Goal: Contribute content

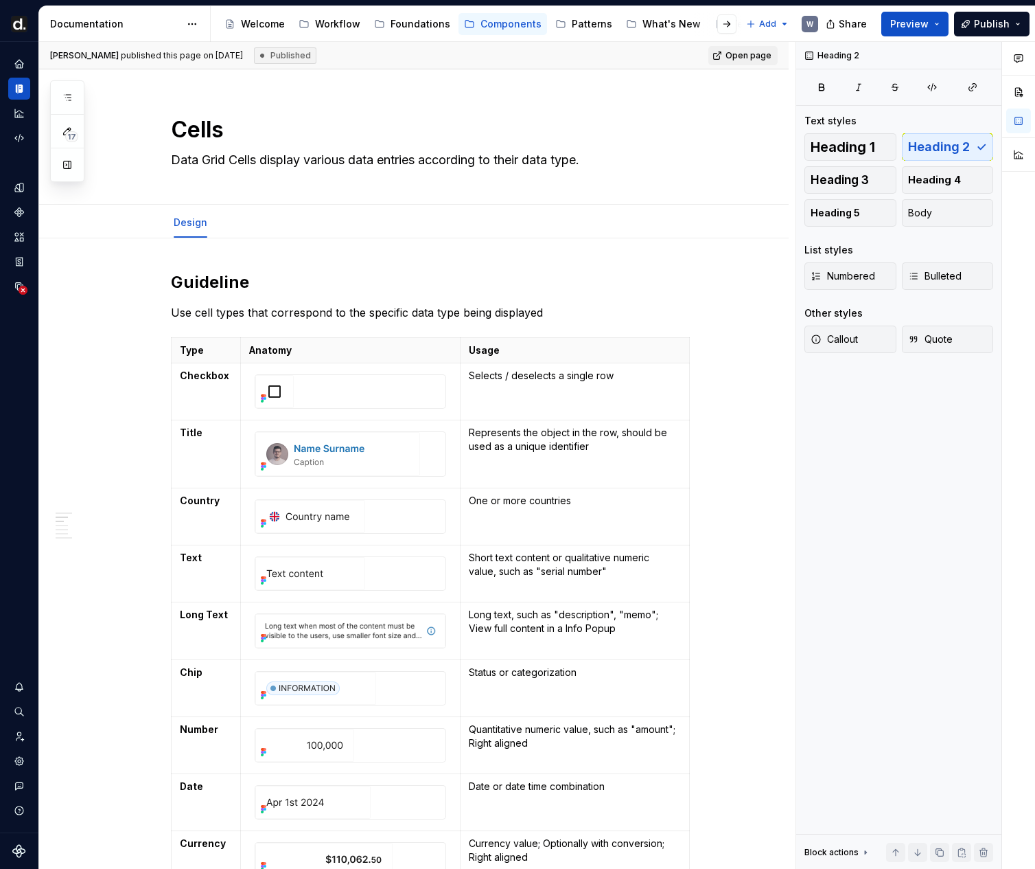
type textarea "*"
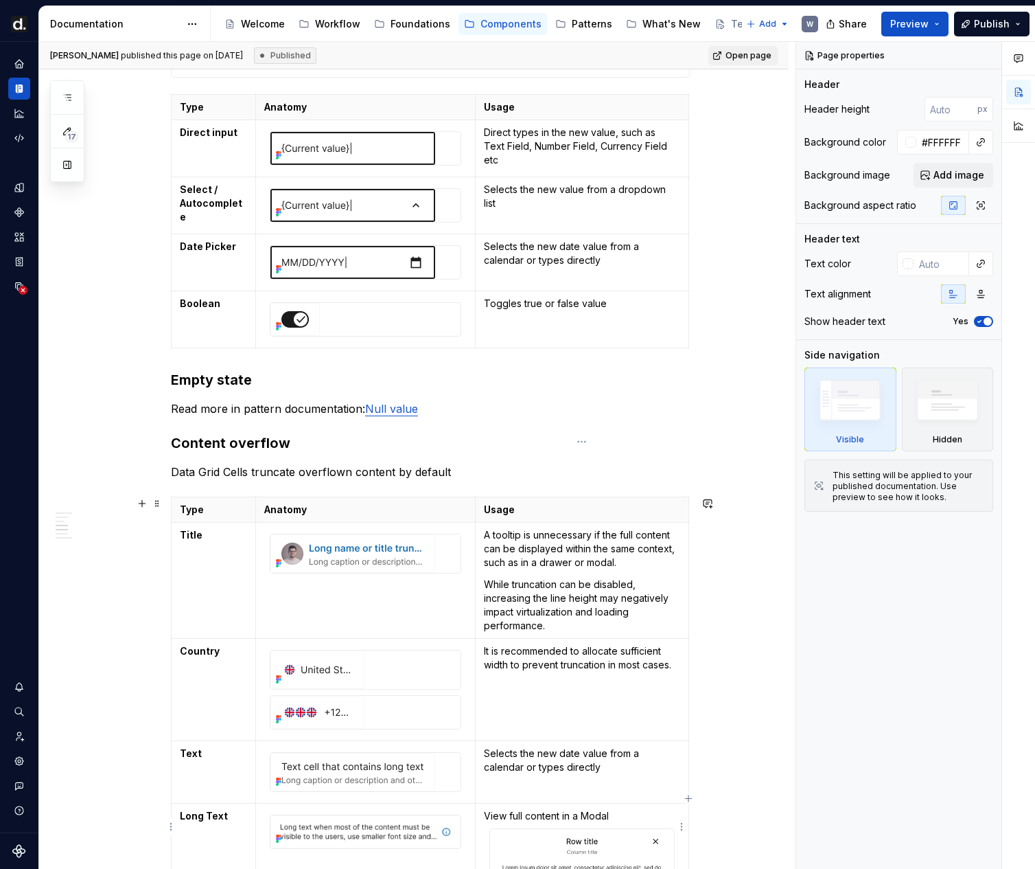
scroll to position [1828, 0]
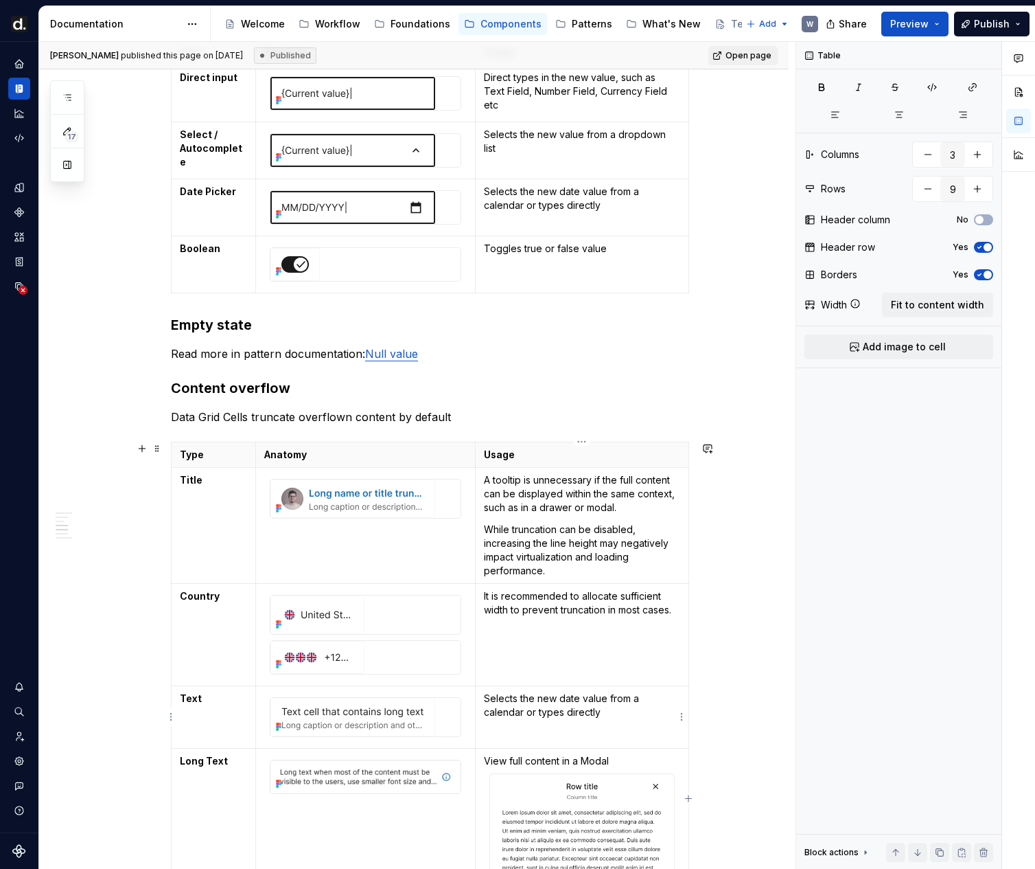
click at [530, 714] on p "Selects the new date value from a calendar or types directly" at bounding box center [582, 704] width 196 height 27
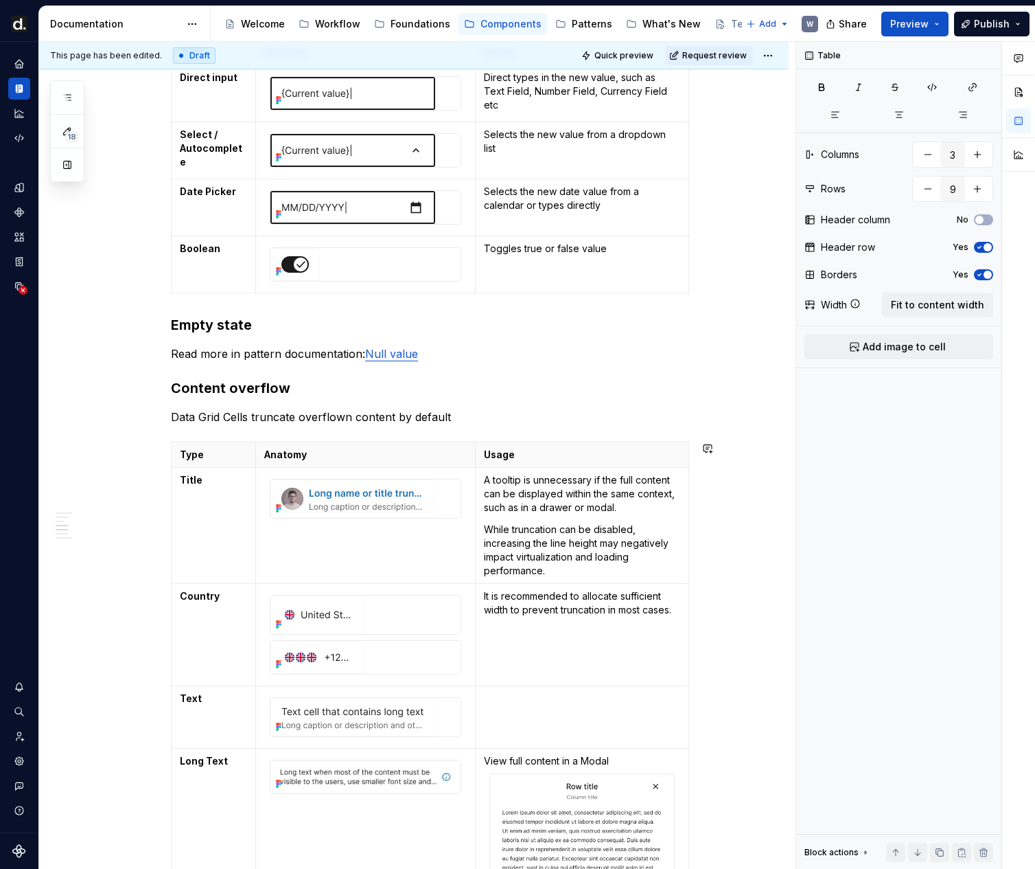
type textarea "*"
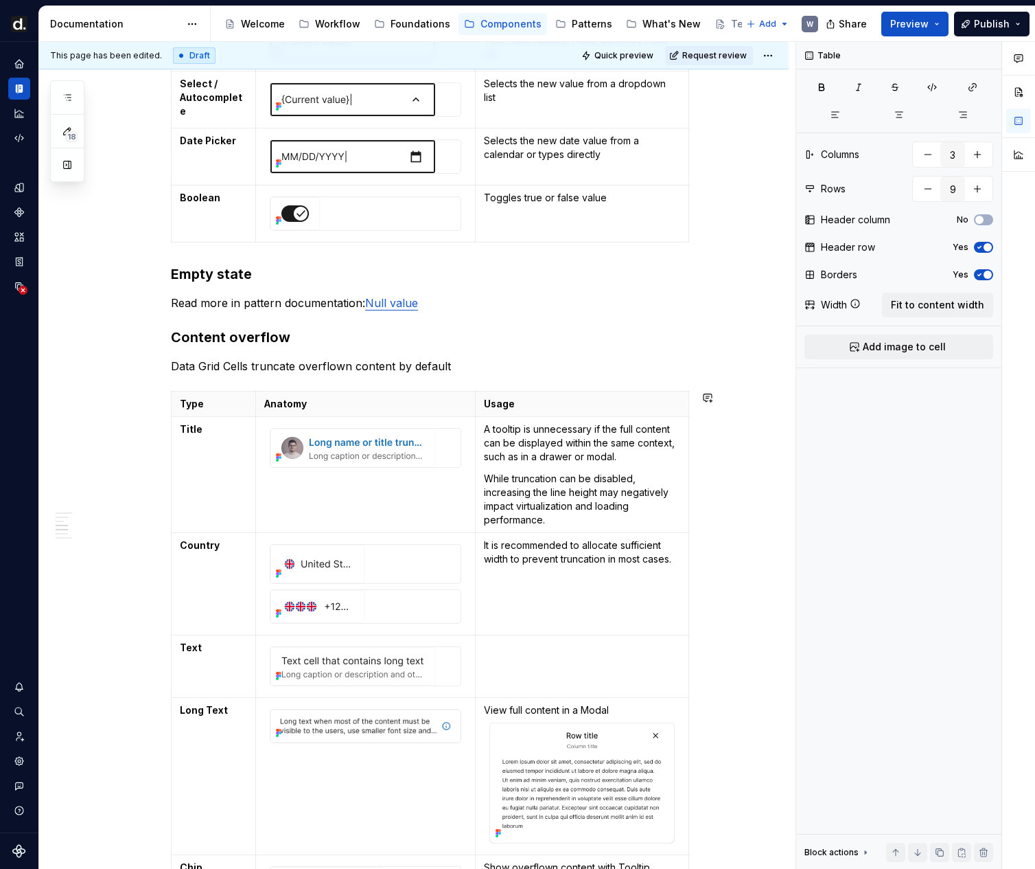
scroll to position [1933, 0]
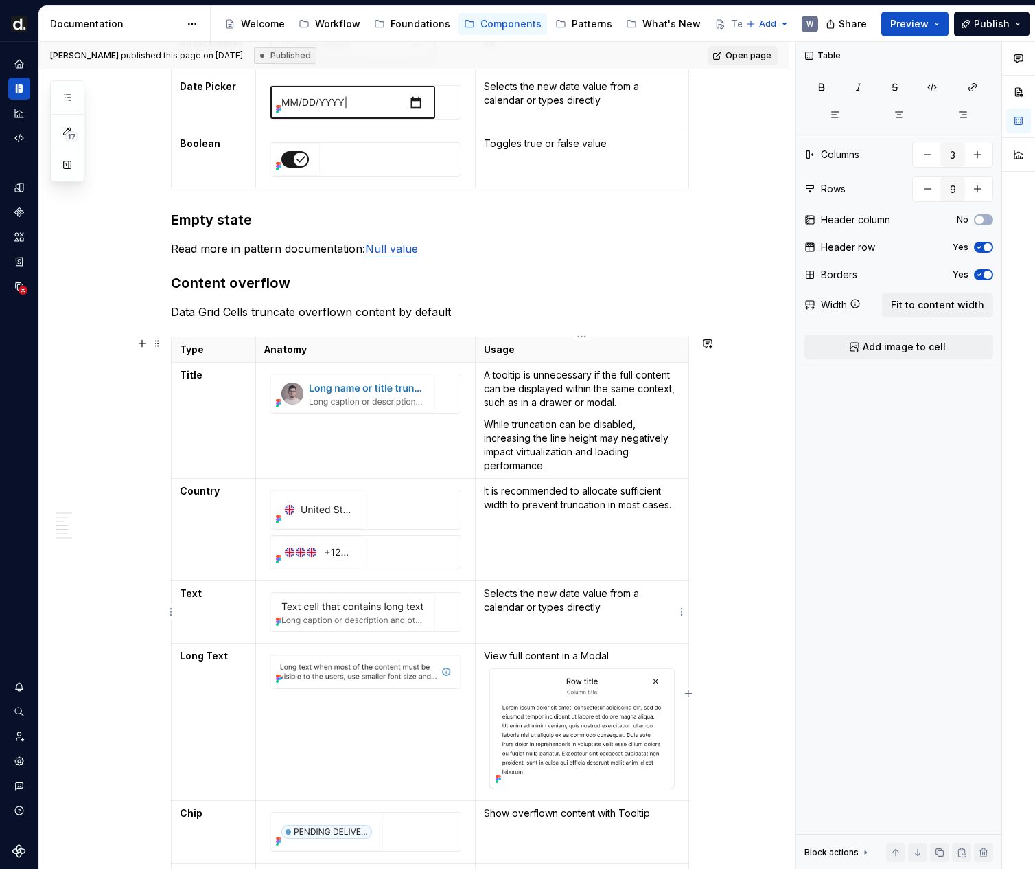
click at [595, 602] on p "Selects the new date value from a calendar or types directly" at bounding box center [582, 599] width 196 height 27
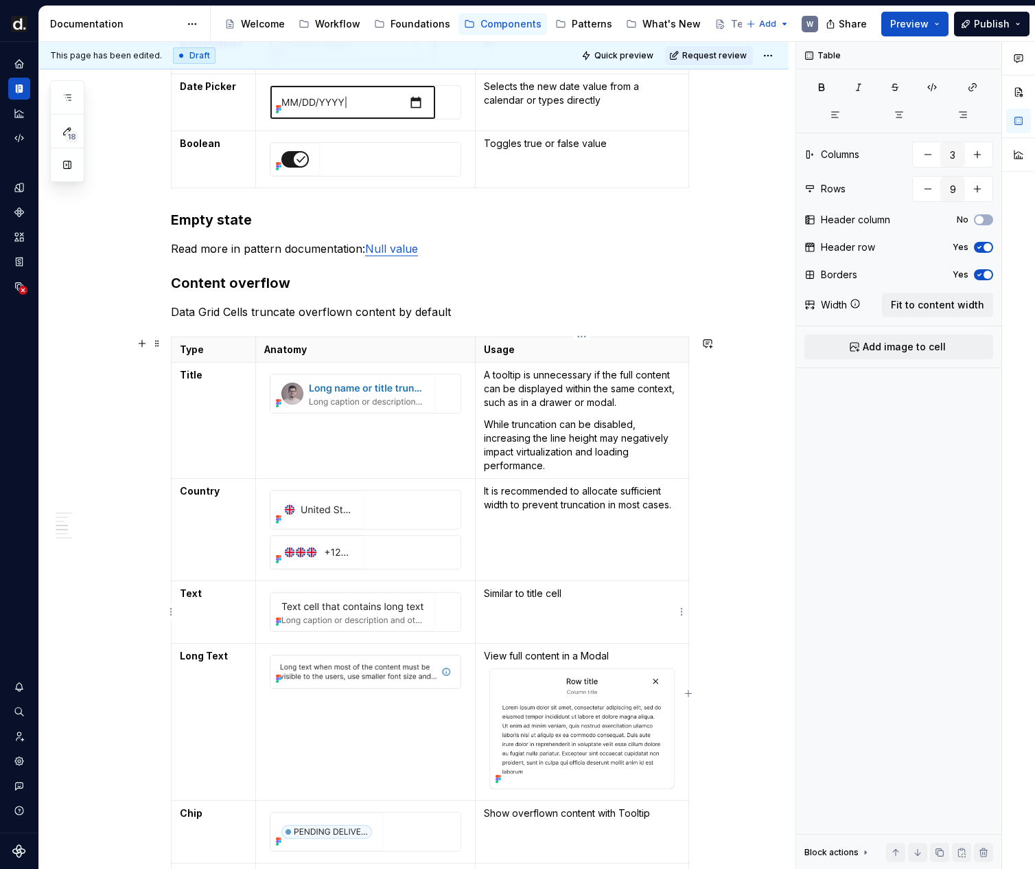
click at [511, 597] on p "Similar to title cell" at bounding box center [582, 593] width 196 height 14
click at [722, 66] on div "This page has been edited. Draft Quick preview Request review" at bounding box center [414, 55] width 750 height 27
click at [722, 62] on button "Request review" at bounding box center [709, 55] width 88 height 19
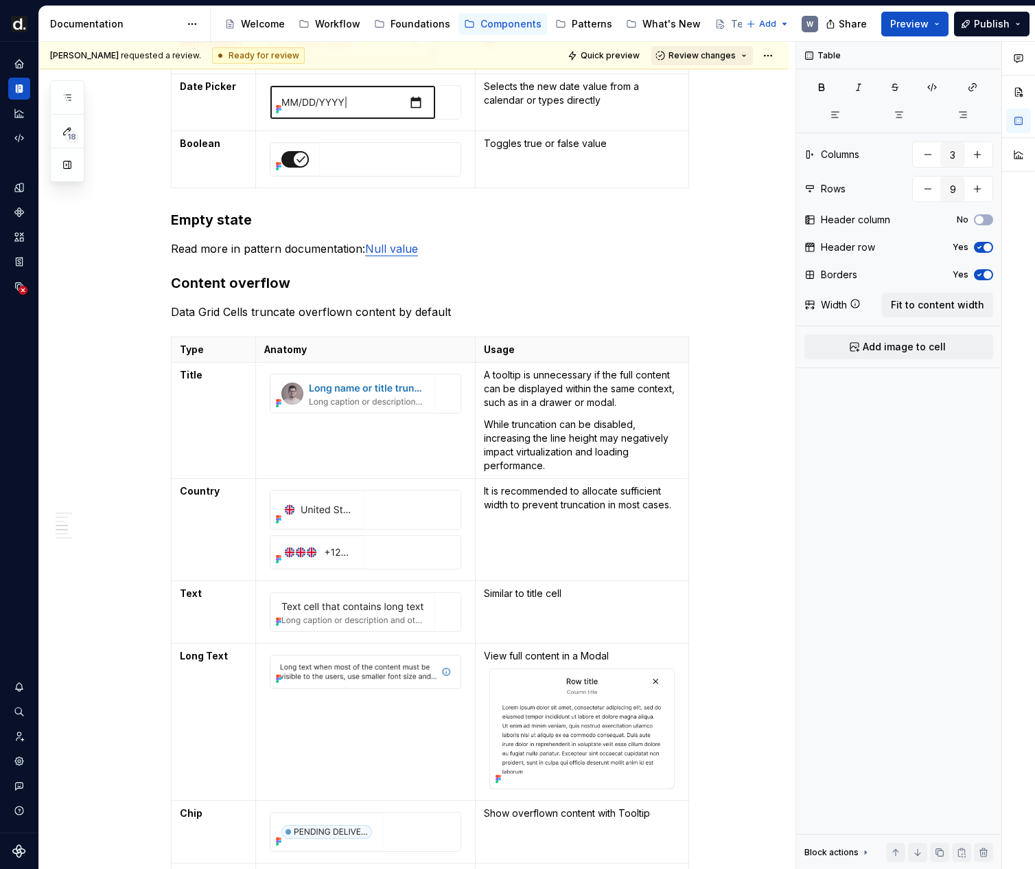
click at [720, 64] on button "Review changes" at bounding box center [703, 55] width 102 height 19
click at [717, 82] on div "Approve" at bounding box center [740, 83] width 120 height 14
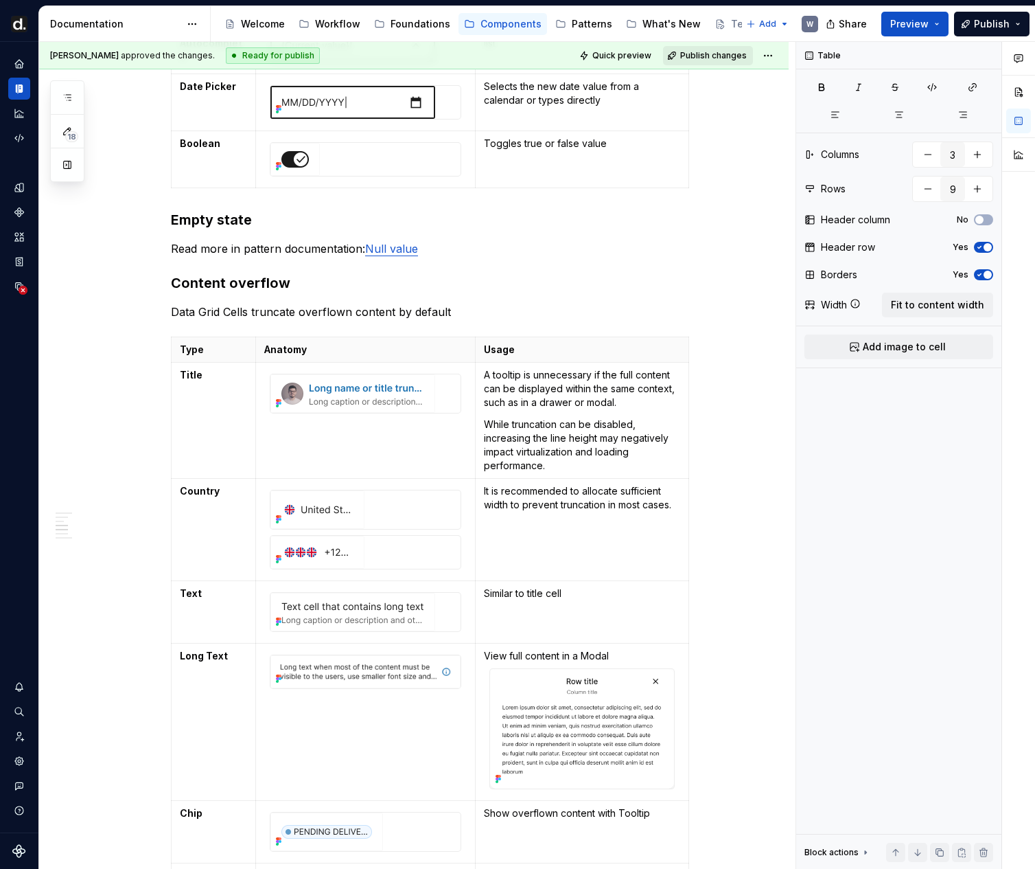
click at [721, 55] on span "Publish changes" at bounding box center [713, 55] width 67 height 11
click at [778, 617] on div "Guideline Use cell types that correspond to the specific data type being displa…" at bounding box center [414, 148] width 750 height 3687
click at [710, 54] on span "Publish changes" at bounding box center [713, 55] width 67 height 11
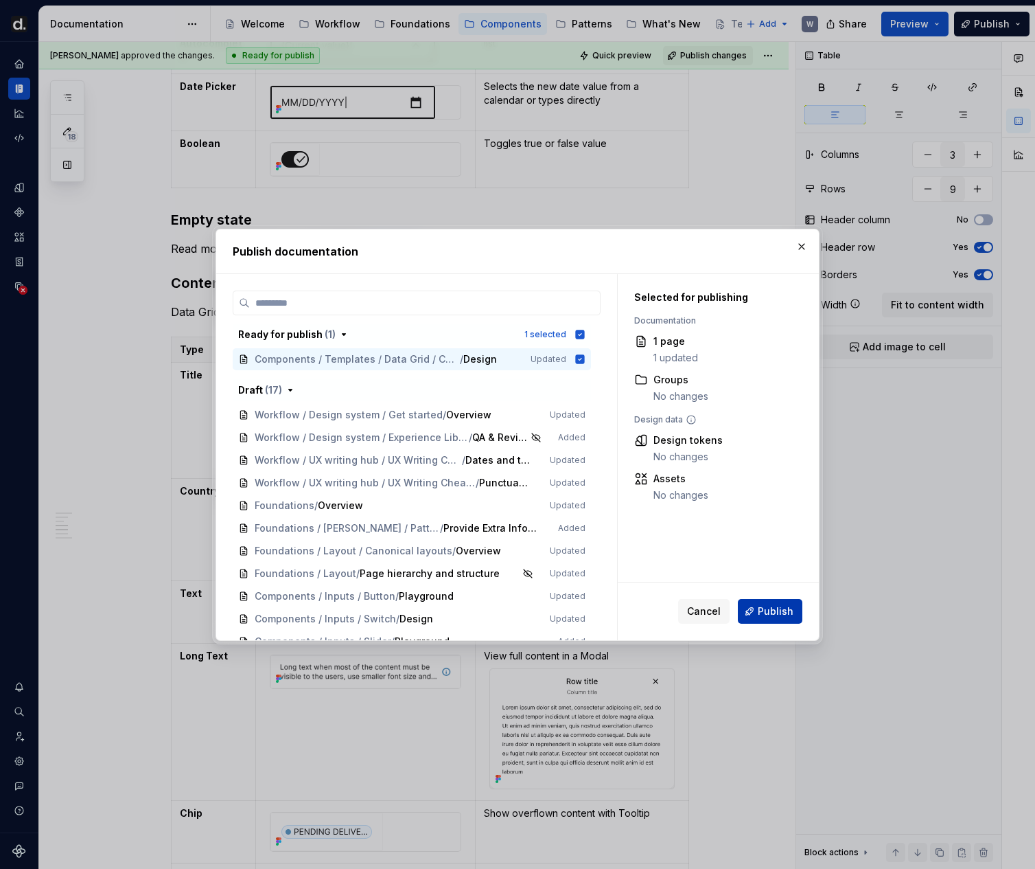
click at [780, 606] on span "Publish" at bounding box center [776, 611] width 36 height 14
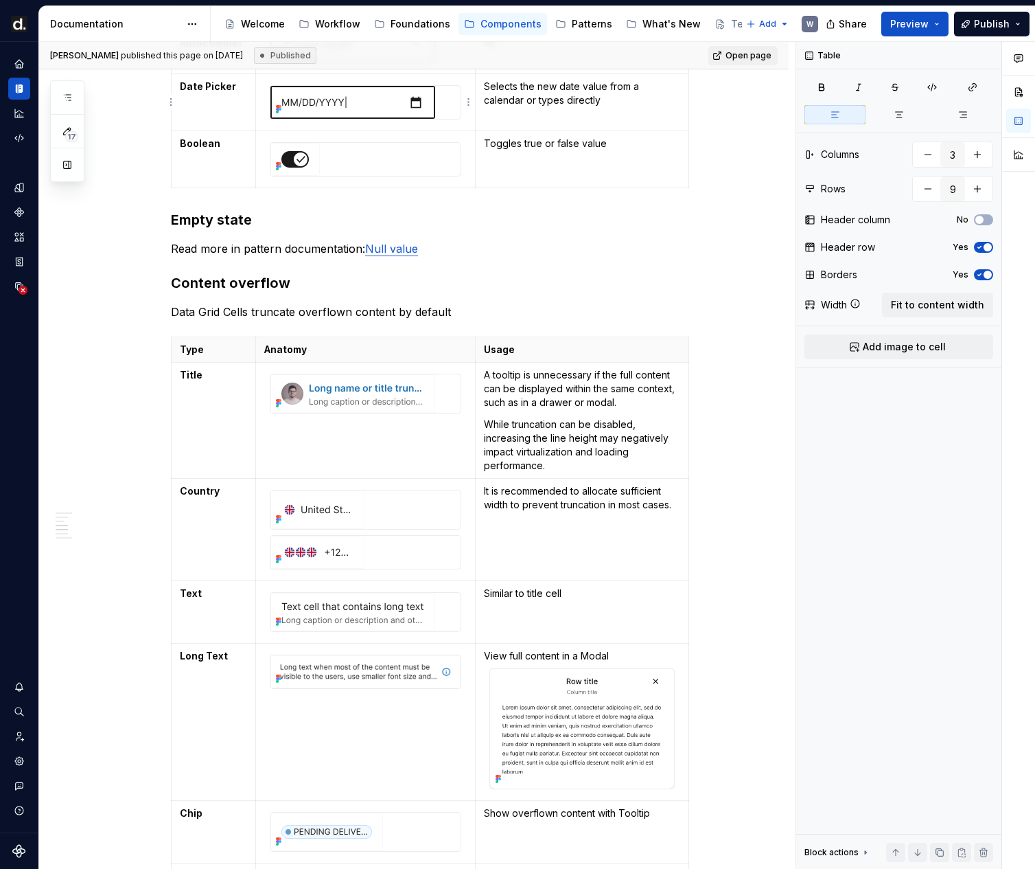
type textarea "*"
